Goal: Task Accomplishment & Management: Use online tool/utility

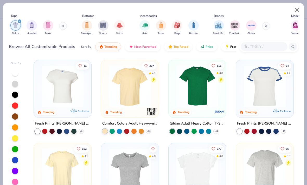
click at [63, 27] on icon at bounding box center [62, 26] width 3 height 3
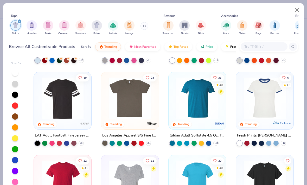
scroll to position [234, 0]
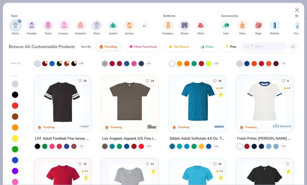
click at [135, 114] on img at bounding box center [129, 102] width 47 height 42
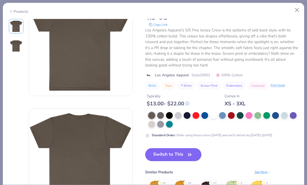
scroll to position [37, 0]
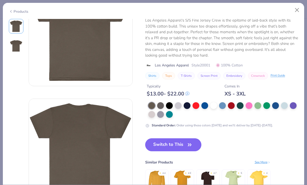
click at [296, 11] on button "Close" at bounding box center [297, 10] width 10 height 10
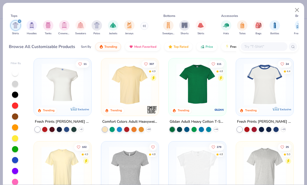
scroll to position [5, 0]
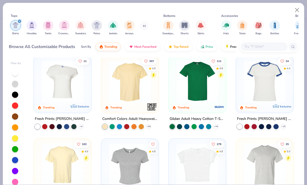
click at [134, 99] on img at bounding box center [129, 82] width 47 height 42
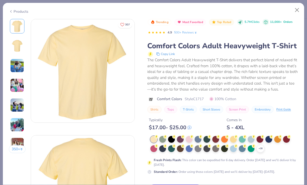
click at [0, 0] on icon at bounding box center [0, 0] width 0 height 0
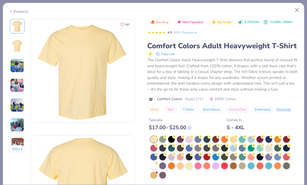
scroll to position [24, 0]
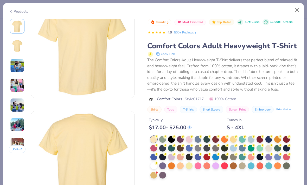
click at [158, 163] on circle at bounding box center [156, 164] width 4 height 4
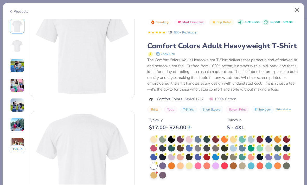
click at [20, 65] on img at bounding box center [17, 66] width 14 height 14
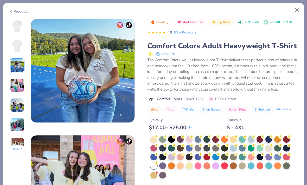
scroll to position [254, 0]
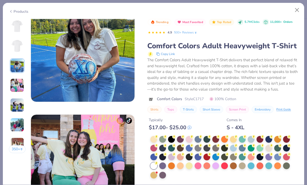
click at [19, 27] on img at bounding box center [17, 26] width 12 height 12
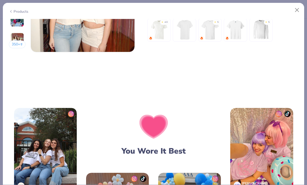
scroll to position [696, 0]
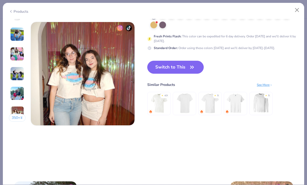
click at [190, 63] on button "Switch to This" at bounding box center [175, 67] width 56 height 13
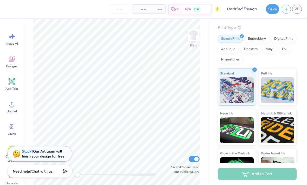
scroll to position [50, 0]
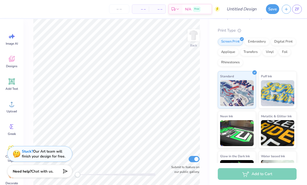
click at [285, 38] on div "Digital Print" at bounding box center [283, 42] width 25 height 8
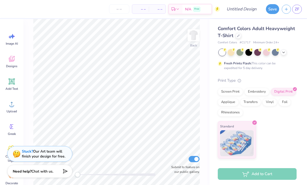
click at [227, 92] on div "Screen Print" at bounding box center [230, 92] width 25 height 8
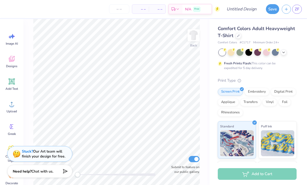
click at [244, 81] on div "Print Type" at bounding box center [257, 81] width 79 height 6
click at [238, 81] on icon at bounding box center [239, 81] width 4 height 4
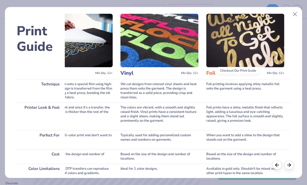
scroll to position [16, 0]
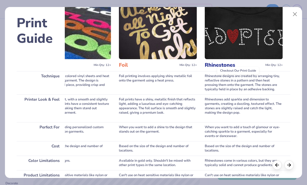
click at [298, 10] on button "Close" at bounding box center [295, 14] width 10 height 10
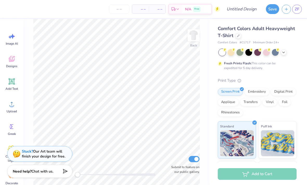
scroll to position [0, 0]
click at [9, 62] on icon at bounding box center [12, 59] width 8 height 8
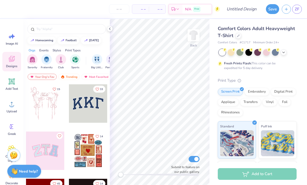
click at [67, 29] on input "text" at bounding box center [69, 29] width 67 height 5
type input "Swimsuit top"
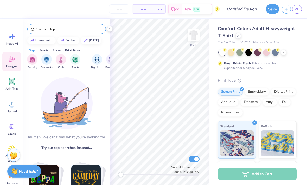
click at [10, 102] on icon at bounding box center [12, 104] width 8 height 8
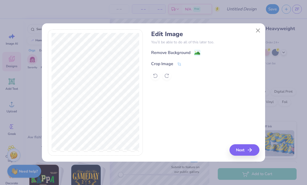
click at [179, 67] on icon at bounding box center [179, 64] width 5 height 5
click at [248, 147] on div "Edit Image You’ll be able to do all of this later too. Remove Background Crop I…" at bounding box center [205, 92] width 108 height 127
click at [180, 55] on div "Remove Background Crop Image" at bounding box center [205, 65] width 108 height 30
click at [197, 52] on div "Remove Background Crop Image" at bounding box center [205, 65] width 108 height 30
click at [243, 152] on div "Edit Image You’ll be able to do all of this later too. Remove Background Crop I…" at bounding box center [205, 92] width 108 height 127
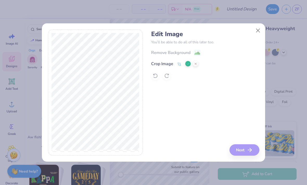
click at [186, 66] on button at bounding box center [187, 63] width 5 height 5
click at [191, 54] on div "Remove Background" at bounding box center [175, 53] width 49 height 6
click at [199, 53] on div "Remove Background Crop Image" at bounding box center [205, 65] width 108 height 30
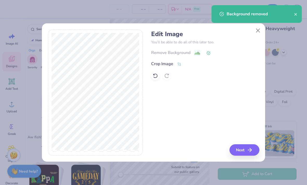
click at [244, 147] on button "Next" at bounding box center [244, 150] width 30 height 11
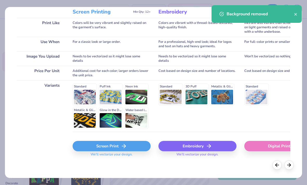
scroll to position [74, 0]
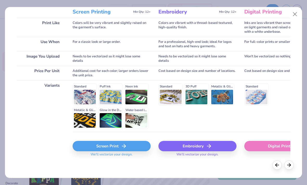
click at [131, 145] on div "Screen Print" at bounding box center [112, 146] width 78 height 10
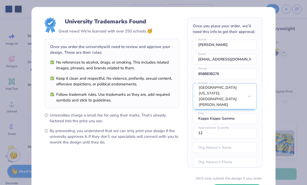
click at [292, 48] on div "University Trademarks Found Great news! We're licensed with over 250 schools. 🥳…" at bounding box center [153, 92] width 307 height 185
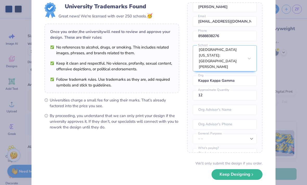
scroll to position [18, 0]
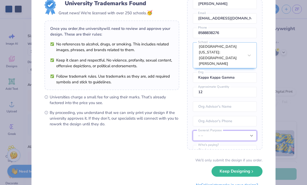
click at [249, 131] on select "– – Member apparel for registered Student Organization / Department / School Fu…" at bounding box center [225, 136] width 64 height 10
select select "Member apparel for registered Student Organization / Department / School"
click at [246, 145] on select "Students University" at bounding box center [225, 150] width 64 height 10
click at [247, 145] on select "Students University" at bounding box center [225, 150] width 64 height 10
click at [240, 145] on select "Students University" at bounding box center [225, 150] width 64 height 10
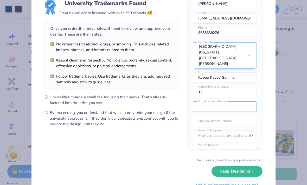
click at [240, 102] on input "text" at bounding box center [225, 107] width 64 height 10
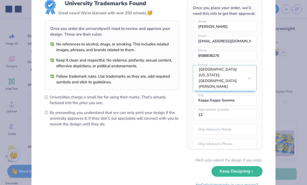
scroll to position [0, 0]
click at [247, 171] on button "Keep Designing" at bounding box center [236, 171] width 51 height 11
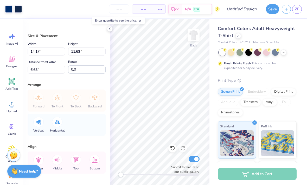
type input "9.54"
type input "7.83"
type input "1.88"
type input "11.66"
type input "9.57"
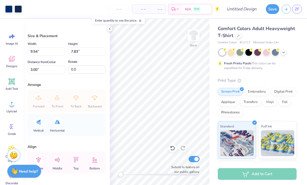
type input "1.25"
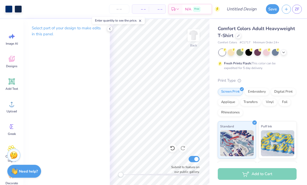
click at [110, 31] on div at bounding box center [110, 29] width 6 height 6
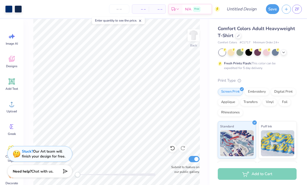
click at [140, 22] on icon at bounding box center [140, 21] width 4 height 4
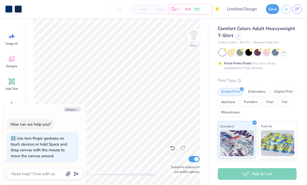
click at [73, 111] on button "Collapse" at bounding box center [71, 109] width 17 height 5
type textarea "x"
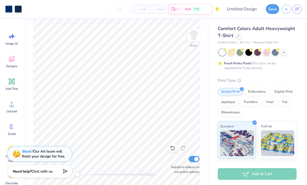
click at [48, 157] on div "Stuck? Our Art team will finish your design for free." at bounding box center [43, 154] width 43 height 10
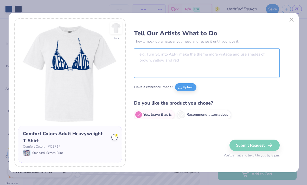
click at [222, 62] on textarea at bounding box center [207, 63] width 146 height 30
click at [115, 31] on img at bounding box center [116, 28] width 10 height 10
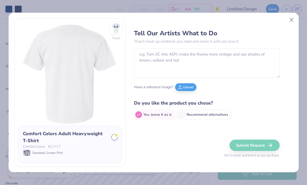
click at [119, 30] on img at bounding box center [116, 28] width 12 height 12
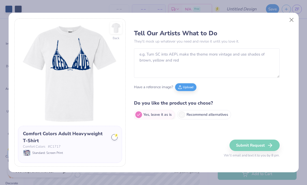
click at [217, 114] on label "Recommend alternatives" at bounding box center [204, 114] width 54 height 9
click at [137, 114] on input "Recommend alternatives" at bounding box center [135, 114] width 3 height 3
radio input "true"
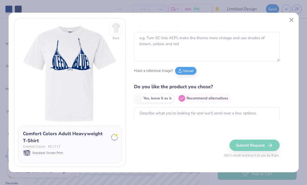
scroll to position [16, 0]
click at [253, 113] on textarea at bounding box center [207, 117] width 146 height 18
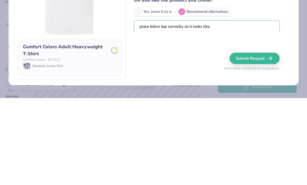
click at [256, 108] on textarea "place bikini top correctly so it looks like" at bounding box center [207, 117] width 146 height 18
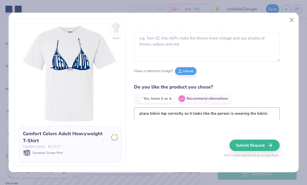
click at [266, 114] on textarea "place bikini top correctly so it looks like the person is wearing the bikini." at bounding box center [207, 117] width 146 height 18
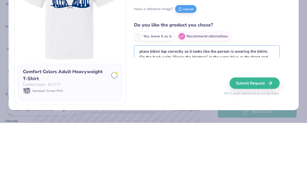
scroll to position [0, 0]
click at [268, 108] on textarea "place bikini top correctly so it looks like the person is wearing the bikini. O…" at bounding box center [207, 117] width 146 height 18
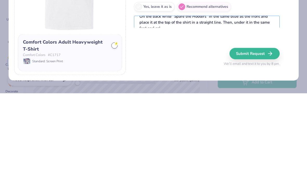
type textarea "place bikini top correctly so it looks like the person is wearing the bikini."
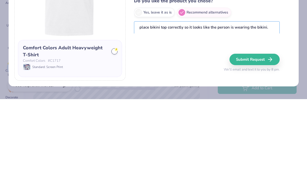
scroll to position [16, 0]
click at [146, 108] on textarea "place bikini top correctly so it looks like the person is wearing the bikini." at bounding box center [207, 117] width 146 height 18
click at [145, 108] on textarea "place bikini top correctly so it looks like the person is wearing the bikini." at bounding box center [207, 117] width 146 height 18
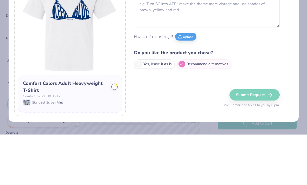
scroll to position [0, 0]
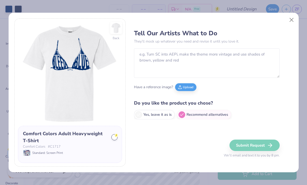
click at [288, 24] on button "Close" at bounding box center [291, 20] width 10 height 10
radio input "true"
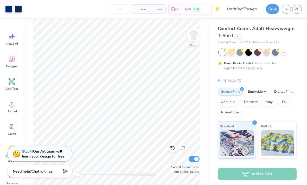
click at [197, 36] on img at bounding box center [193, 35] width 10 height 10
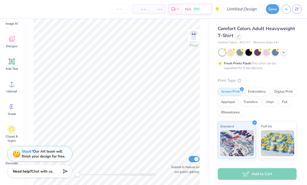
click at [12, 65] on icon at bounding box center [12, 62] width 8 height 8
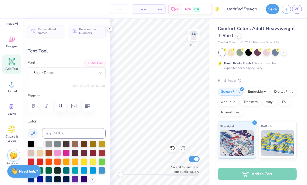
click at [109, 29] on icon at bounding box center [110, 29] width 4 height 4
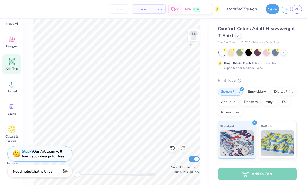
scroll to position [0, 1]
click at [168, 148] on div at bounding box center [172, 148] width 8 height 8
click at [172, 150] on icon at bounding box center [172, 148] width 5 height 5
click at [64, 155] on div "Stuck? Our Art team will finish your design for free." at bounding box center [43, 154] width 43 height 10
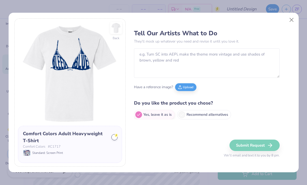
click at [210, 117] on label "Recommend alternatives" at bounding box center [204, 114] width 54 height 9
click at [137, 116] on input "Recommend alternatives" at bounding box center [135, 114] width 3 height 3
radio input "true"
click at [193, 134] on div "Tell Our Artists What to Do They’ll mock up whatever you need and revise it unt…" at bounding box center [213, 92] width 159 height 148
click at [201, 124] on textarea at bounding box center [207, 133] width 146 height 18
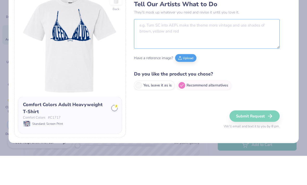
click at [202, 48] on textarea at bounding box center [207, 63] width 146 height 30
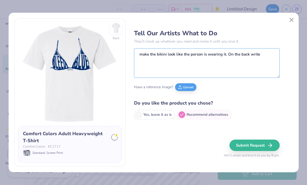
click at [270, 56] on textarea "make the bikini look like the person is wearing it. On the back write" at bounding box center [207, 63] width 146 height 30
click at [247, 56] on textarea "make the bikini look like the person is wearing it. On the back write" at bounding box center [207, 63] width 146 height 30
click at [249, 53] on textarea "make the bikini look like the person is wearing it. On the back write" at bounding box center [207, 63] width 146 height 30
click at [242, 64] on textarea "make the bikini look like the person is wearing it. On the back at the top write" at bounding box center [207, 63] width 146 height 30
click at [186, 57] on textarea "make the bikini look like the person is wearing it. On the back at the top writ…" at bounding box center [207, 63] width 146 height 30
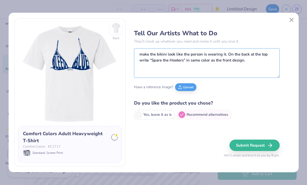
click at [267, 56] on textarea "make the bikini look like the person is wearing it. On the back at the top writ…" at bounding box center [207, 63] width 146 height 30
click at [263, 64] on textarea "make the bikini look like the person is wearing it. On the back at the top and …" at bounding box center [207, 63] width 146 height 30
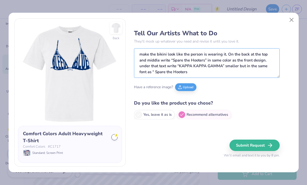
click at [140, 71] on textarea "make the bikini look like the person is wearing it. On the back at the top and …" at bounding box center [207, 63] width 146 height 30
click at [200, 72] on textarea "make the bikini look like the person is wearing it. On the back at the top and …" at bounding box center [207, 63] width 146 height 30
click at [225, 66] on textarea "make the bikini look like the person is wearing it. On the back at the top and …" at bounding box center [207, 63] width 146 height 30
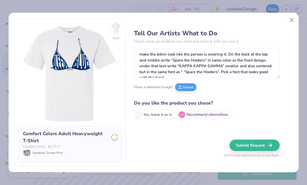
scroll to position [4, 0]
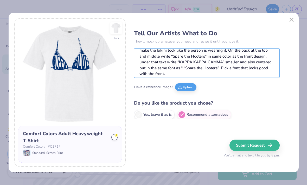
type textarea "make the bikini look like the person is wearing it. On the back at the top and …"
click at [267, 144] on button "Submit Request" at bounding box center [254, 145] width 50 height 11
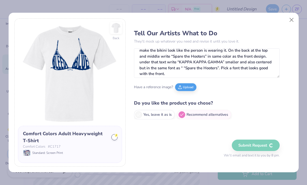
radio input "true"
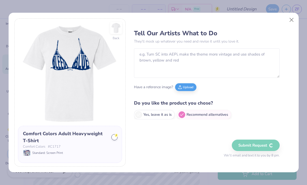
scroll to position [0, 0]
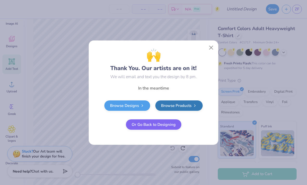
click at [169, 125] on button "Or Go Back to Designing" at bounding box center [153, 125] width 55 height 10
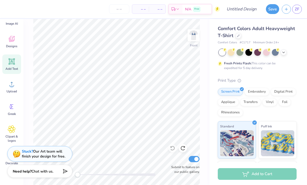
click at [191, 40] on img at bounding box center [193, 35] width 10 height 10
